Goal: Check status: Check status

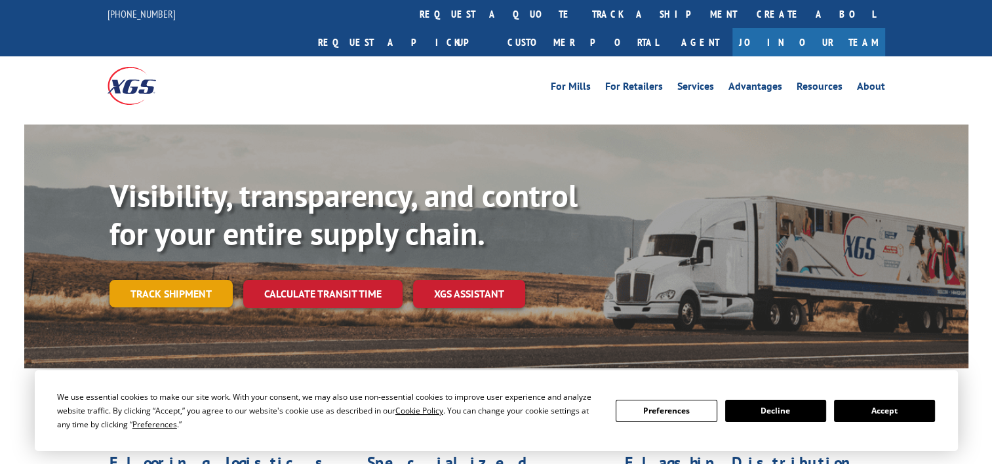
click at [174, 280] on link "Track shipment" at bounding box center [171, 294] width 123 height 28
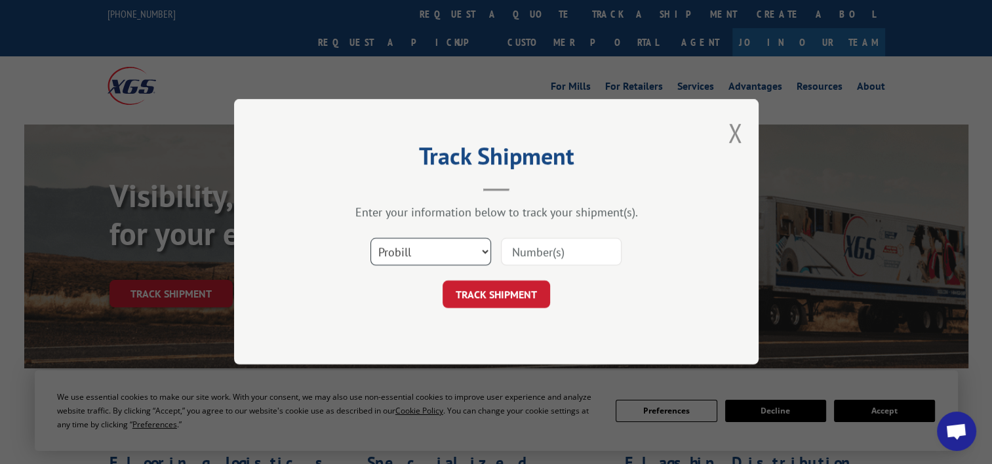
click at [468, 248] on select "Select category... Probill BOL PO" at bounding box center [431, 253] width 121 height 28
select select "bol"
click at [371, 239] on select "Select category... Probill BOL PO" at bounding box center [431, 253] width 121 height 28
click at [549, 251] on input at bounding box center [561, 253] width 121 height 28
paste input "3368718"
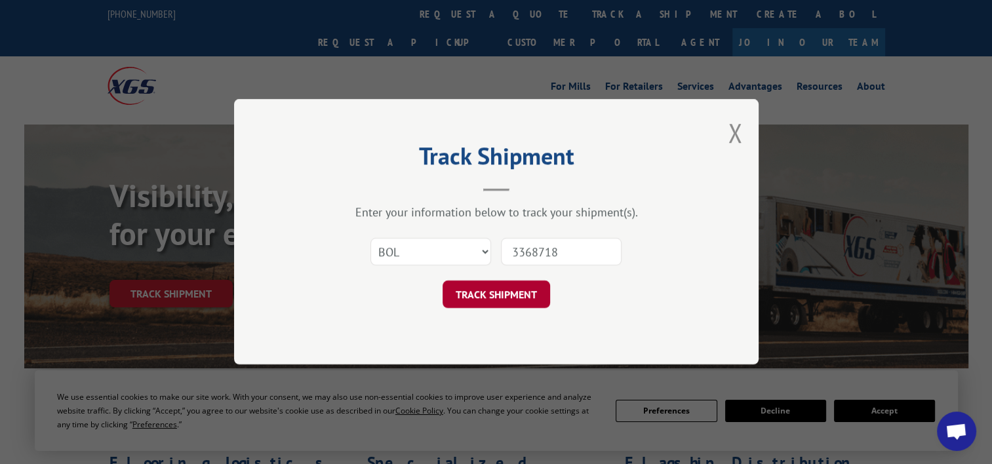
type input "3368718"
click at [491, 307] on button "TRACK SHIPMENT" at bounding box center [497, 295] width 108 height 28
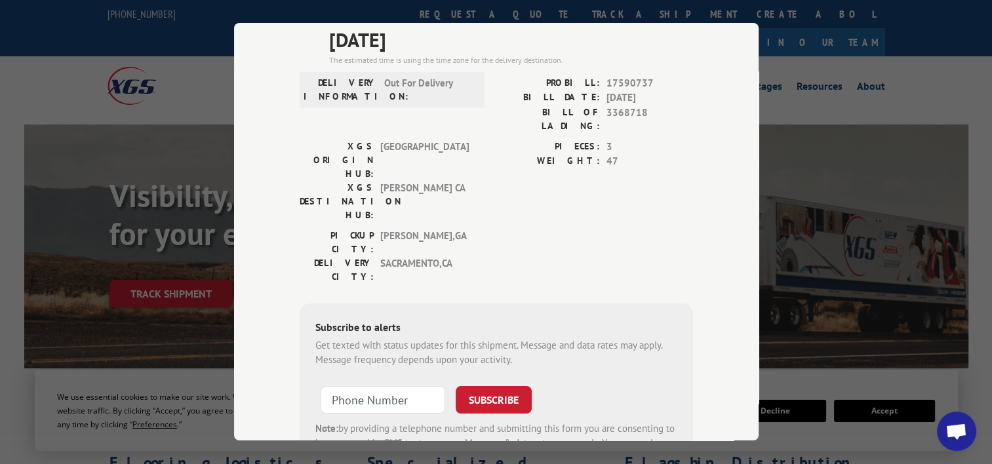
scroll to position [121, 0]
click at [411, 384] on input "+1 (___) ___-____" at bounding box center [383, 398] width 125 height 28
type input "[PHONE_NUMBER]"
click at [485, 384] on button "SUBSCRIBE" at bounding box center [494, 398] width 76 height 28
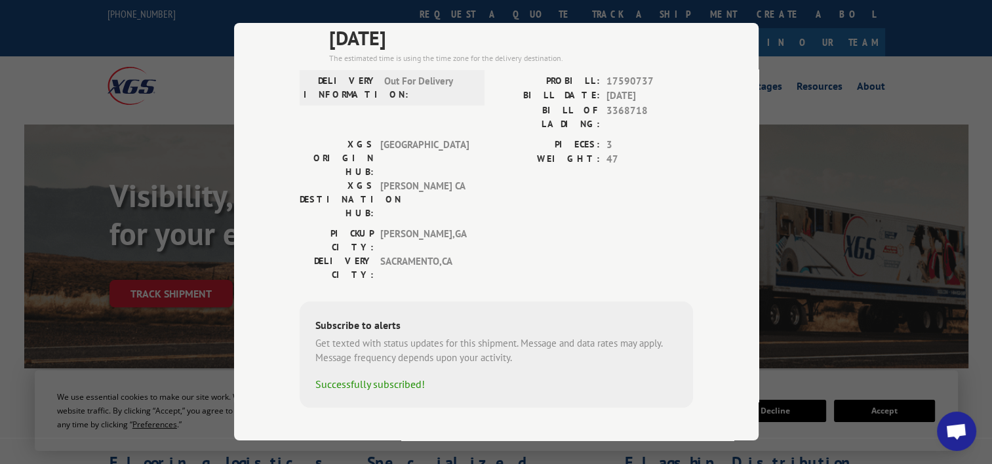
scroll to position [100, 0]
